Goal: Information Seeking & Learning: Learn about a topic

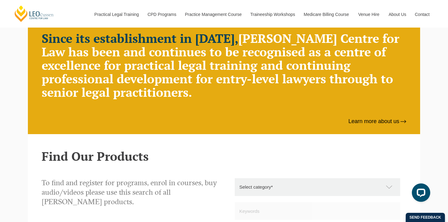
scroll to position [436, 0]
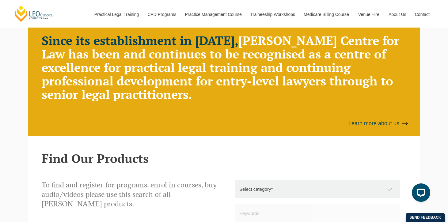
click at [378, 124] on link "Learn more about us" at bounding box center [377, 123] width 58 height 7
